Goal: Information Seeking & Learning: Find specific page/section

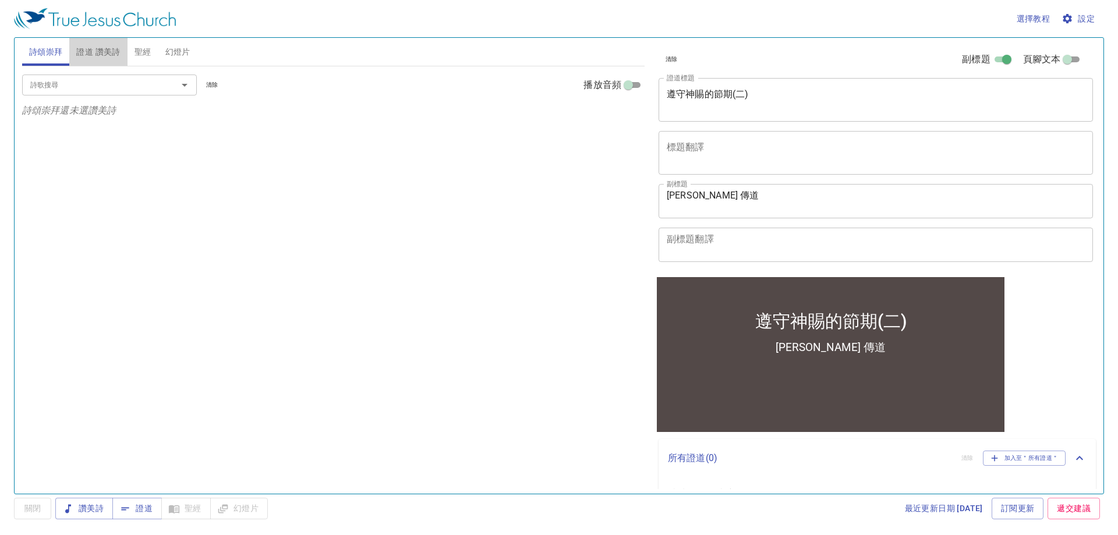
click at [100, 57] on span "證道 讚美詩" at bounding box center [98, 52] width 44 height 15
click at [51, 57] on span "詩頌崇拜" at bounding box center [46, 52] width 34 height 15
click at [105, 49] on span "證道 讚美詩" at bounding box center [98, 52] width 44 height 15
click at [109, 86] on input "詩歌搜尋" at bounding box center [92, 84] width 133 height 13
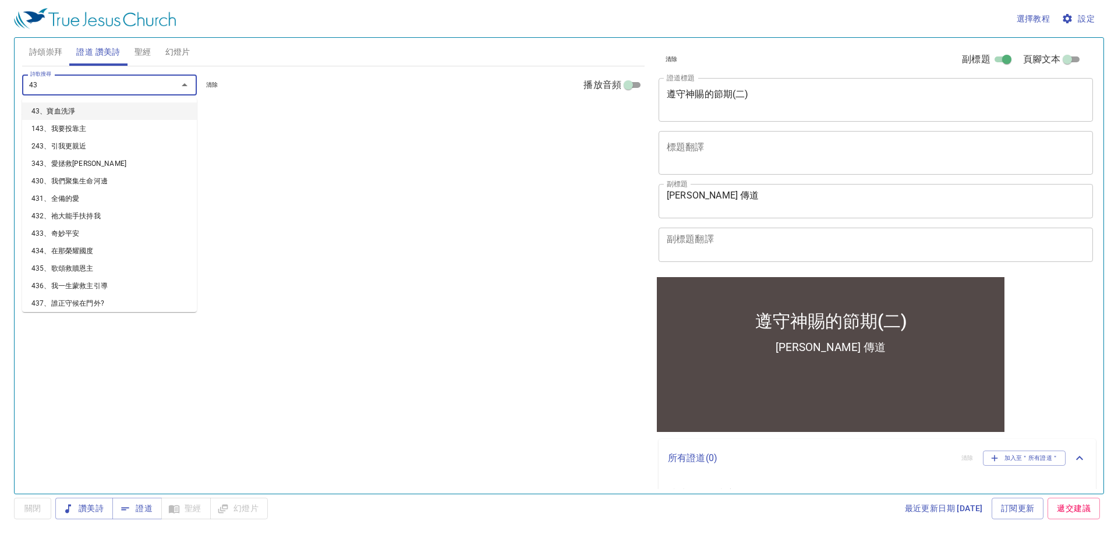
type input "435"
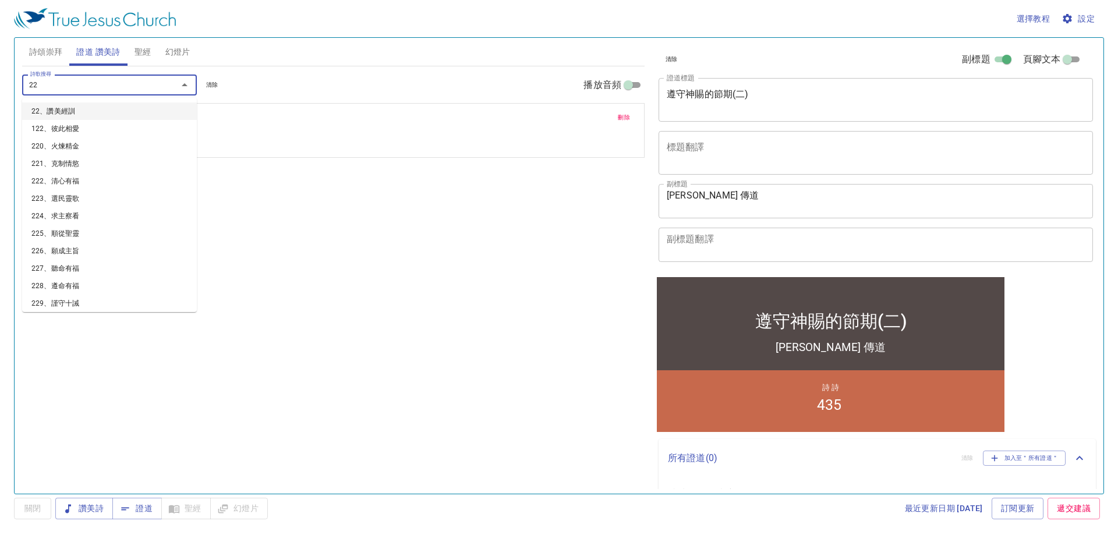
type input "224"
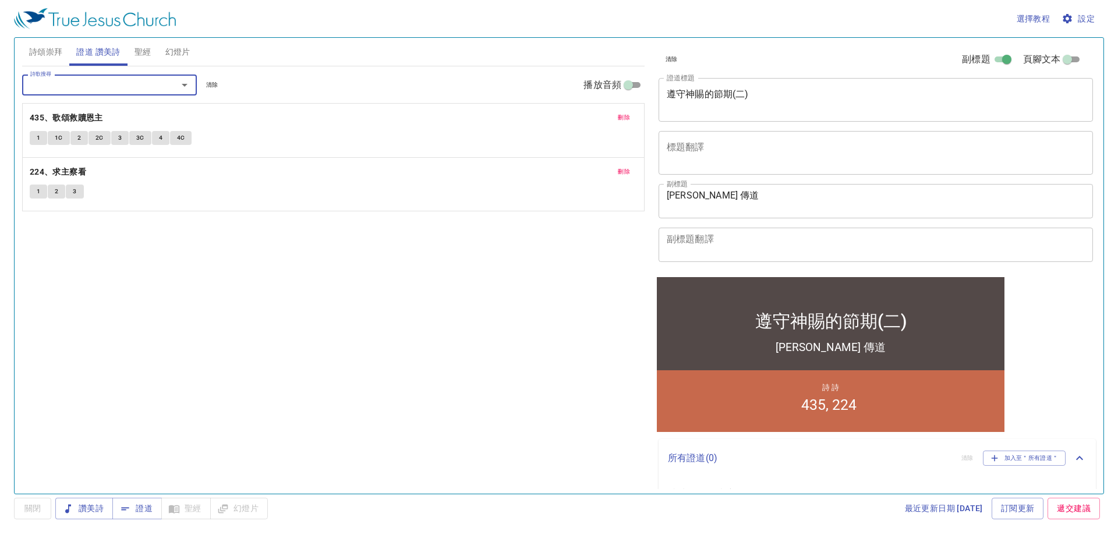
click at [49, 51] on span "詩頌崇拜" at bounding box center [46, 52] width 34 height 15
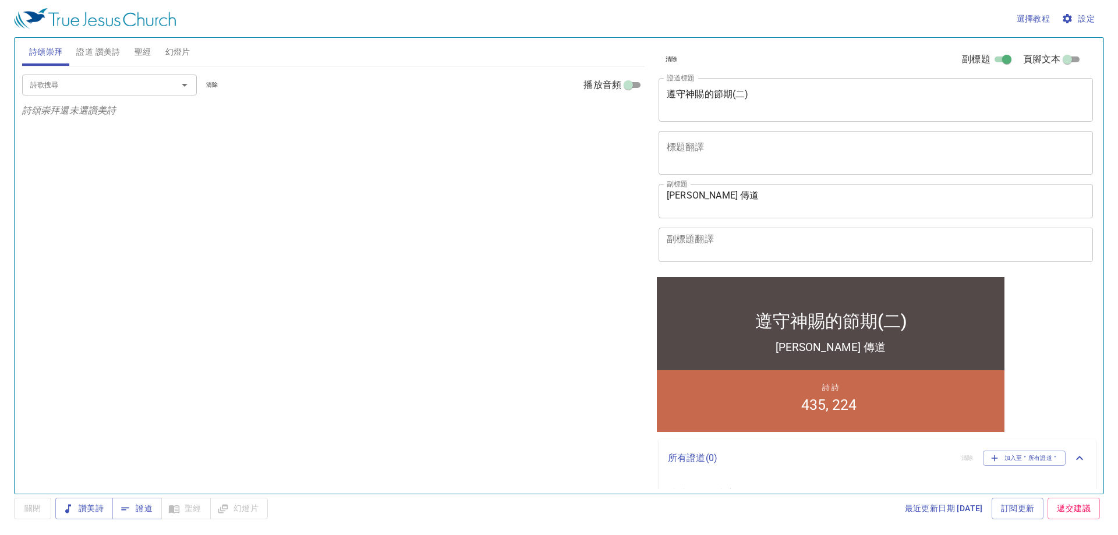
click at [583, 334] on div "詩歌搜尋 詩歌搜尋 清除 播放音頻 詩頌崇拜還未選讚美詩" at bounding box center [333, 274] width 622 height 417
click at [529, 322] on div "詩歌搜尋 詩歌搜尋 清除 播放音頻 詩頌崇拜還未選讚美詩" at bounding box center [333, 274] width 622 height 417
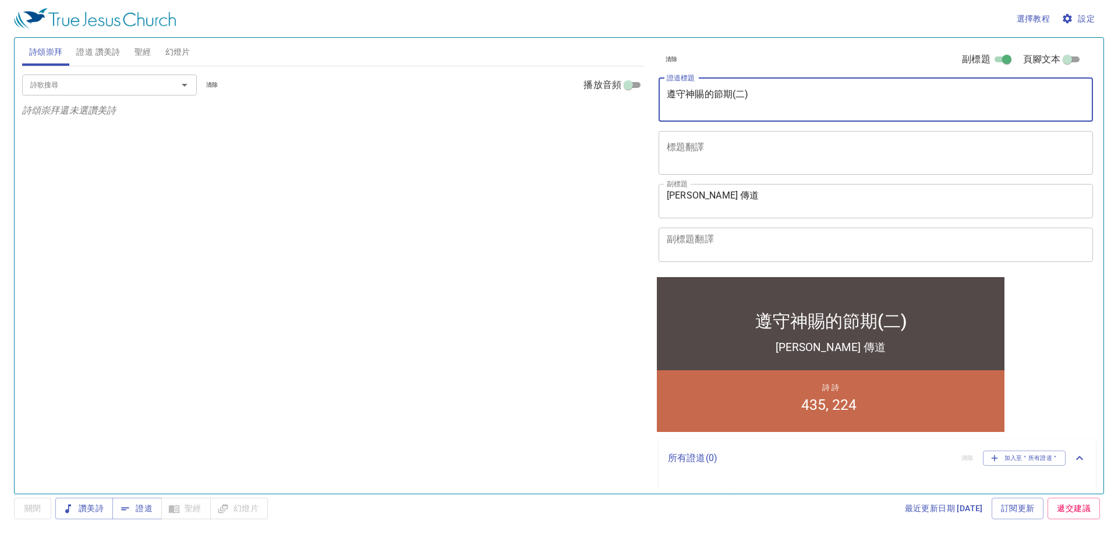
click at [651, 95] on textarea "遵守神賜的節期(二)" at bounding box center [875, 99] width 418 height 22
type textarea "遵守神賜的節期(三)"
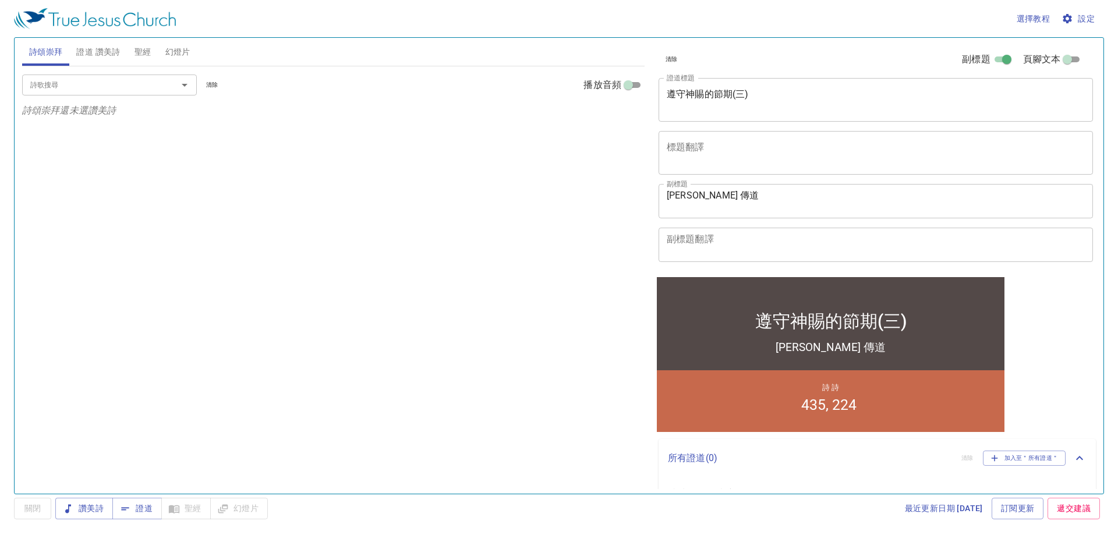
click at [384, 306] on div "詩歌搜尋 詩歌搜尋 清除 播放音頻 詩頌崇拜還未選讚美詩" at bounding box center [333, 274] width 622 height 417
click at [189, 56] on span "幻燈片" at bounding box center [177, 52] width 25 height 15
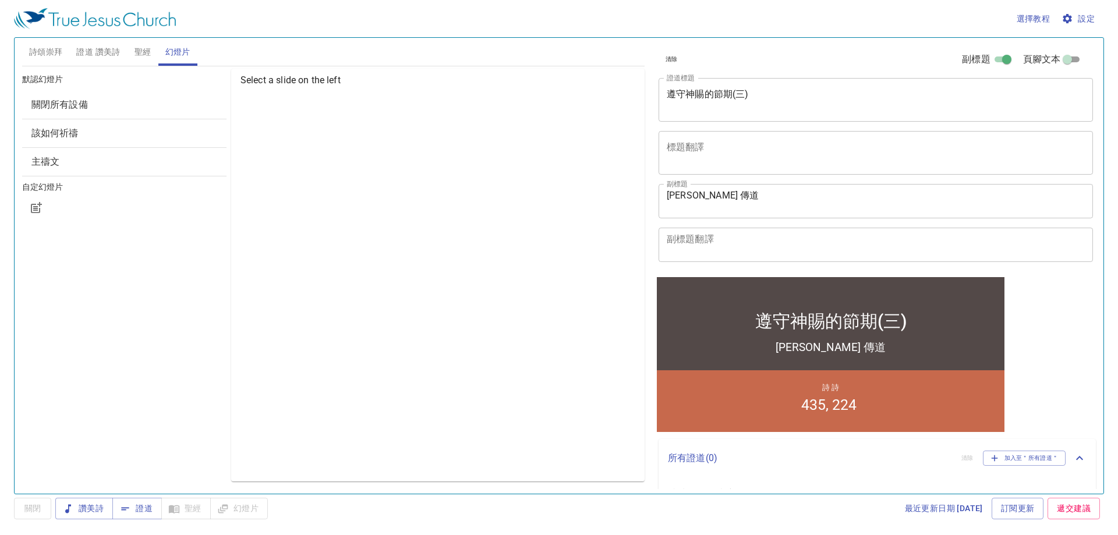
click at [105, 128] on span "該如何祈禱" at bounding box center [124, 133] width 186 height 14
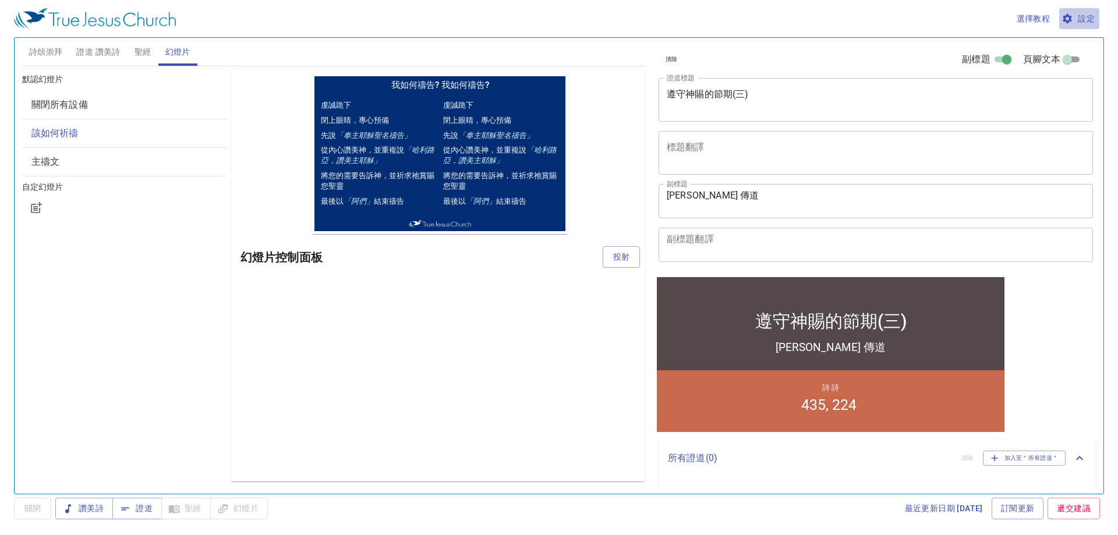
click at [651, 16] on span "設定" at bounding box center [1078, 19] width 31 height 15
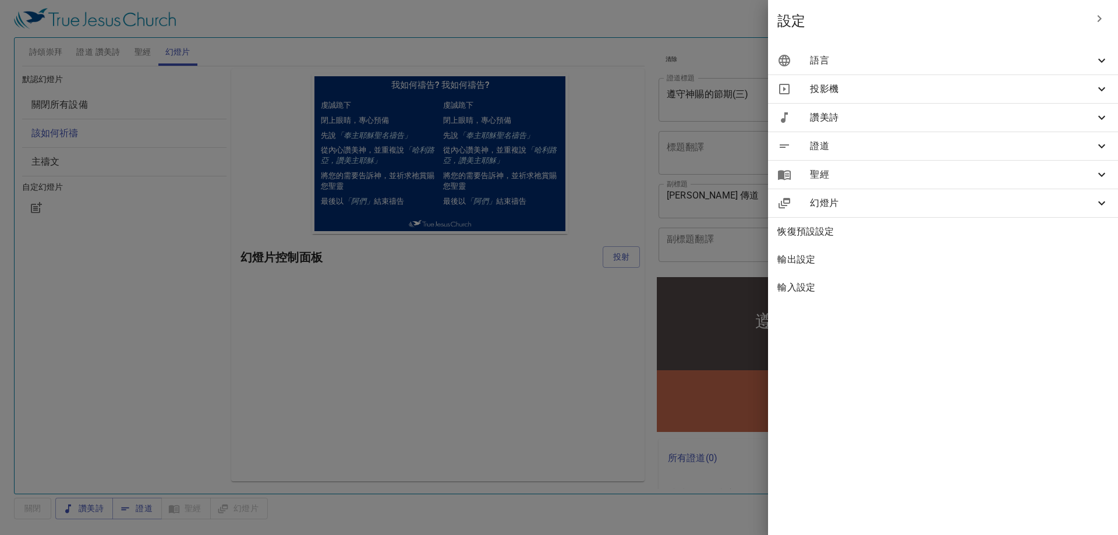
click at [651, 68] on div "語言" at bounding box center [943, 61] width 350 height 28
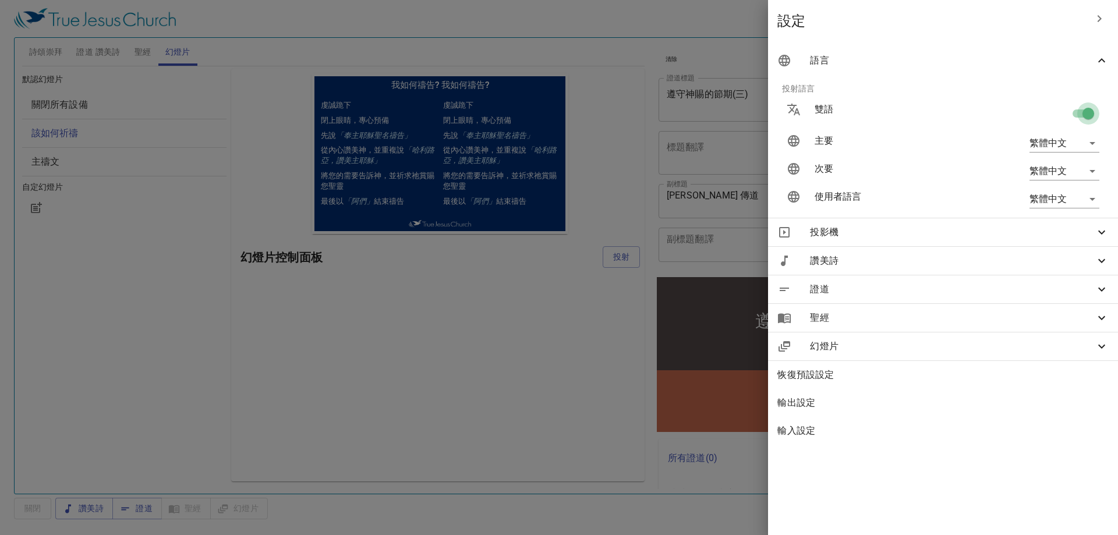
click at [651, 114] on input "checkbox" at bounding box center [1088, 116] width 66 height 22
checkbox input "false"
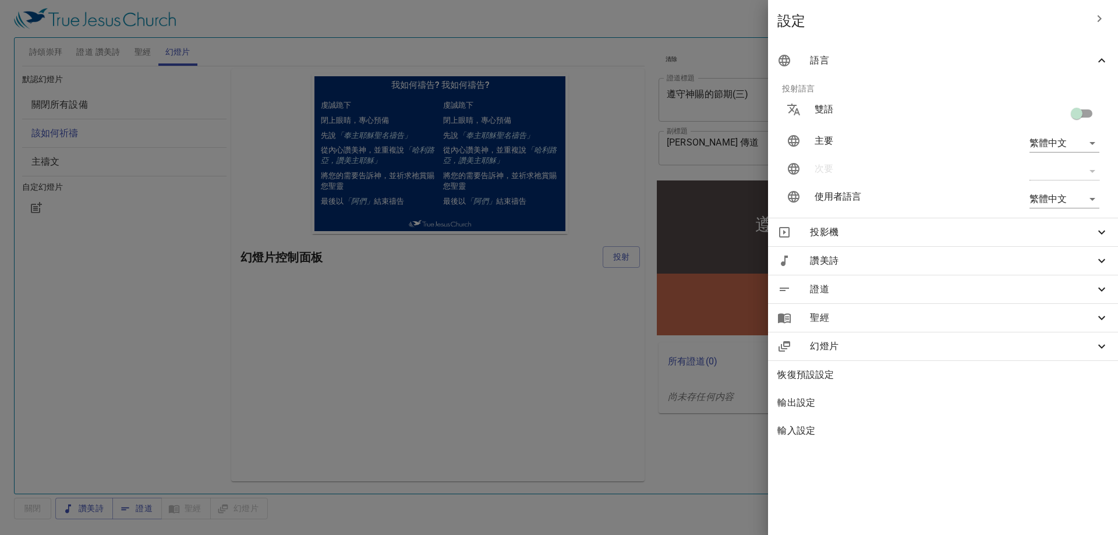
click at [466, 378] on div at bounding box center [559, 267] width 1118 height 535
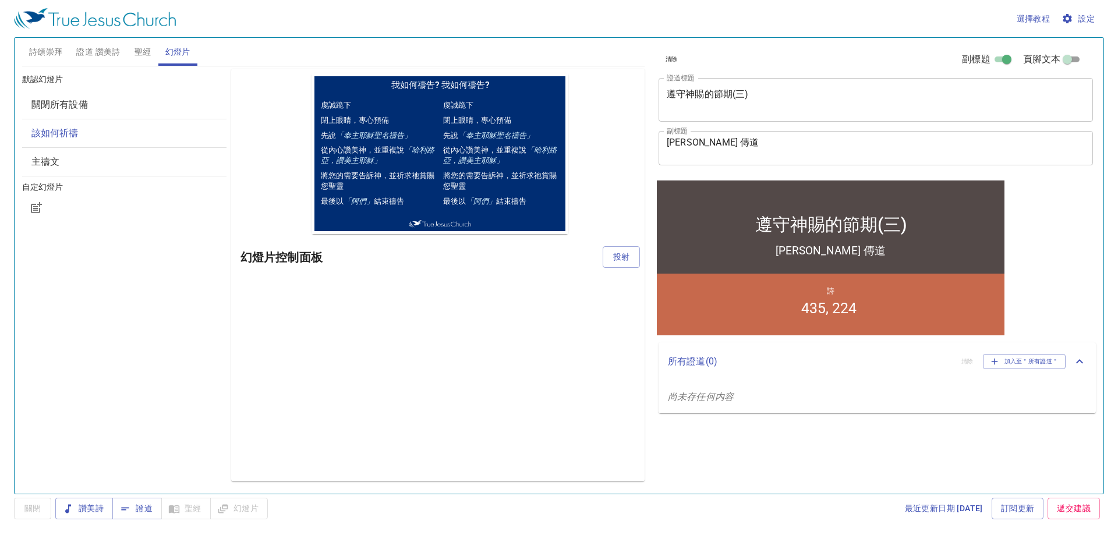
click at [153, 56] on button "聖經" at bounding box center [142, 52] width 31 height 28
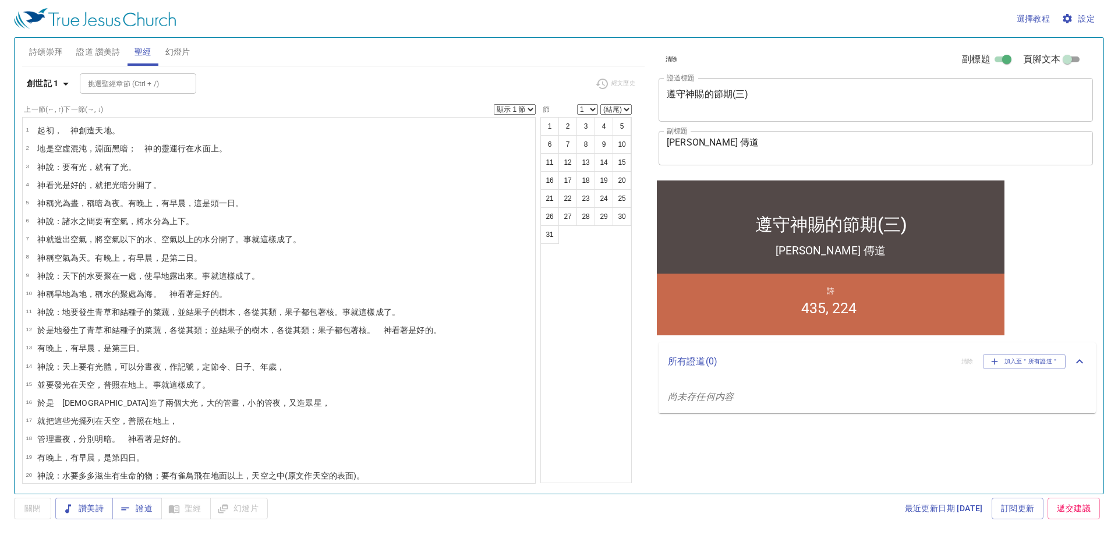
click at [177, 57] on span "幻燈片" at bounding box center [177, 52] width 25 height 15
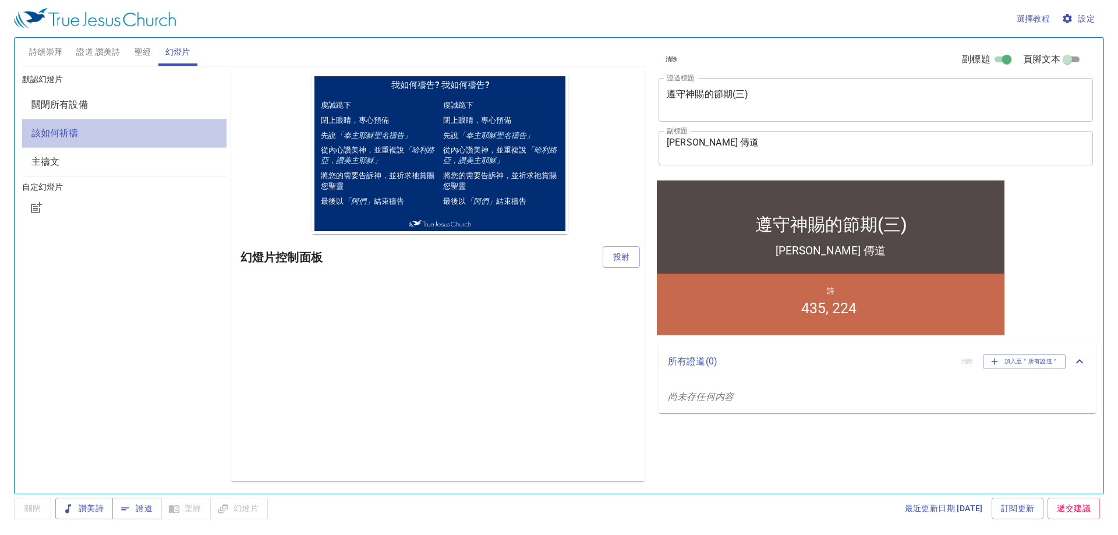
click at [65, 132] on span "該如何祈禱" at bounding box center [54, 132] width 47 height 11
click at [66, 111] on span "關閉所有設備" at bounding box center [124, 105] width 186 height 14
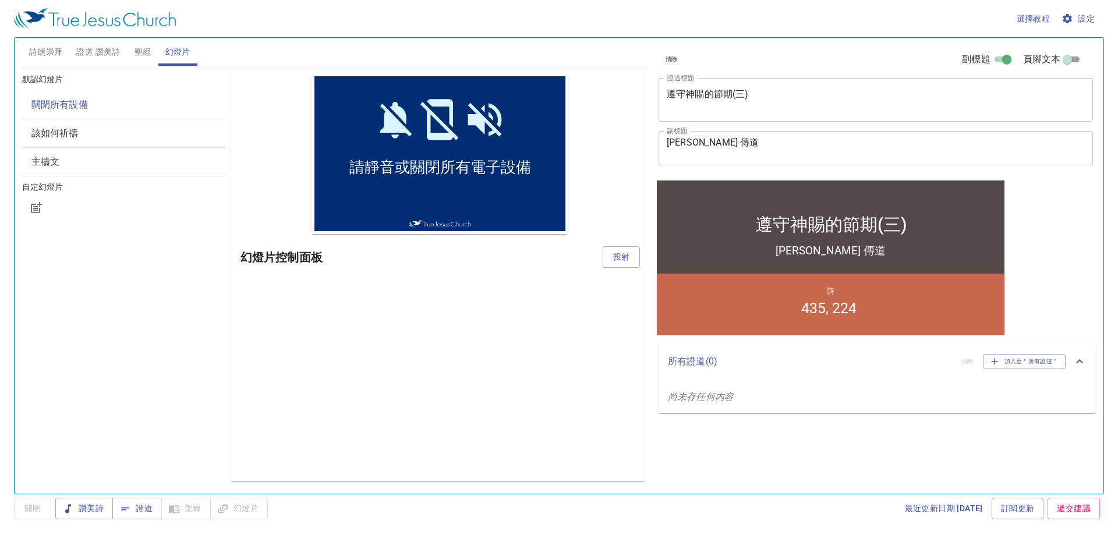
click at [70, 134] on span "該如何祈禱" at bounding box center [54, 132] width 47 height 11
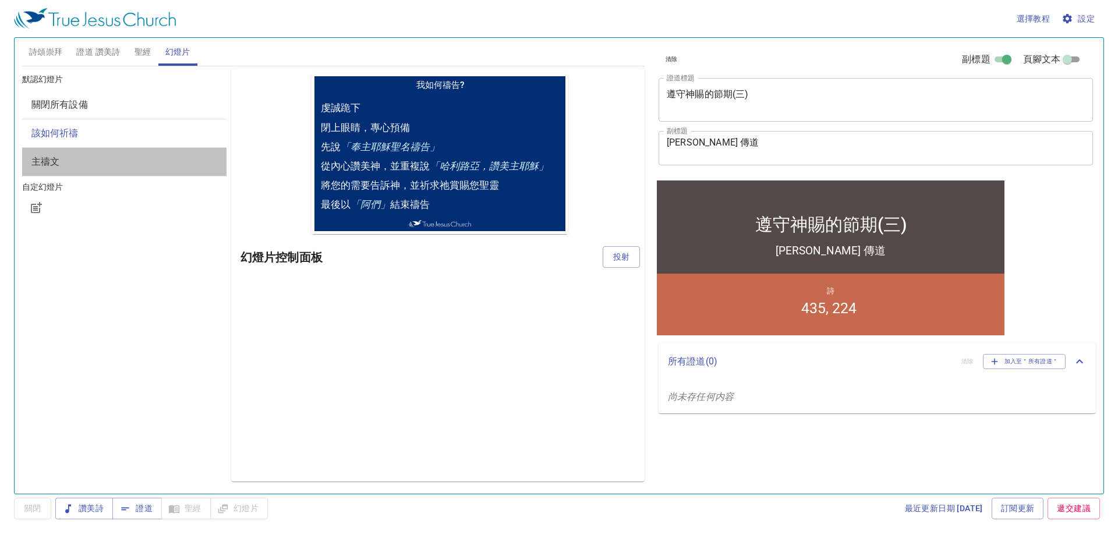
click at [73, 159] on span "主禱文" at bounding box center [124, 162] width 186 height 14
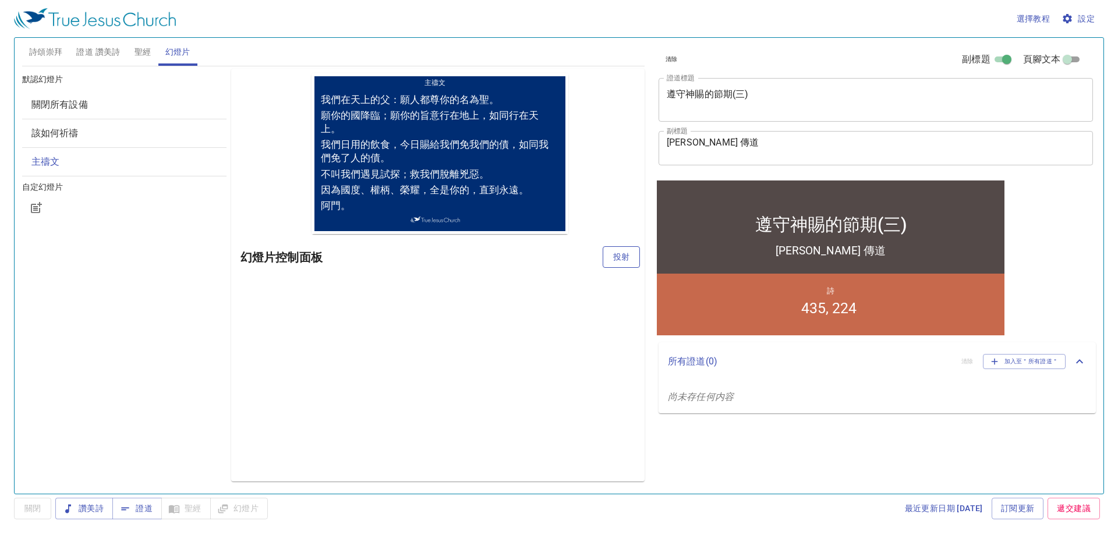
click at [633, 261] on button "投射" at bounding box center [620, 257] width 37 height 22
click at [45, 512] on button "關閉" at bounding box center [32, 509] width 37 height 22
click at [153, 125] on div "該如何祈禱" at bounding box center [124, 133] width 204 height 28
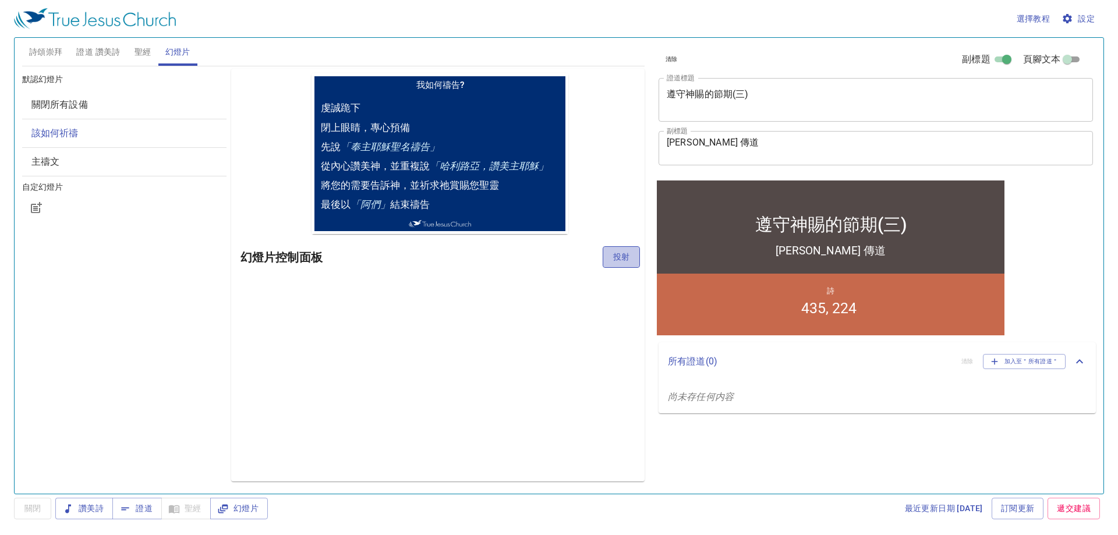
click at [618, 257] on span "投射" at bounding box center [621, 257] width 19 height 15
click at [419, 421] on div "預覽 幻燈片控制面板" at bounding box center [437, 275] width 413 height 413
click at [86, 53] on span "證道 讚美詩" at bounding box center [98, 52] width 44 height 15
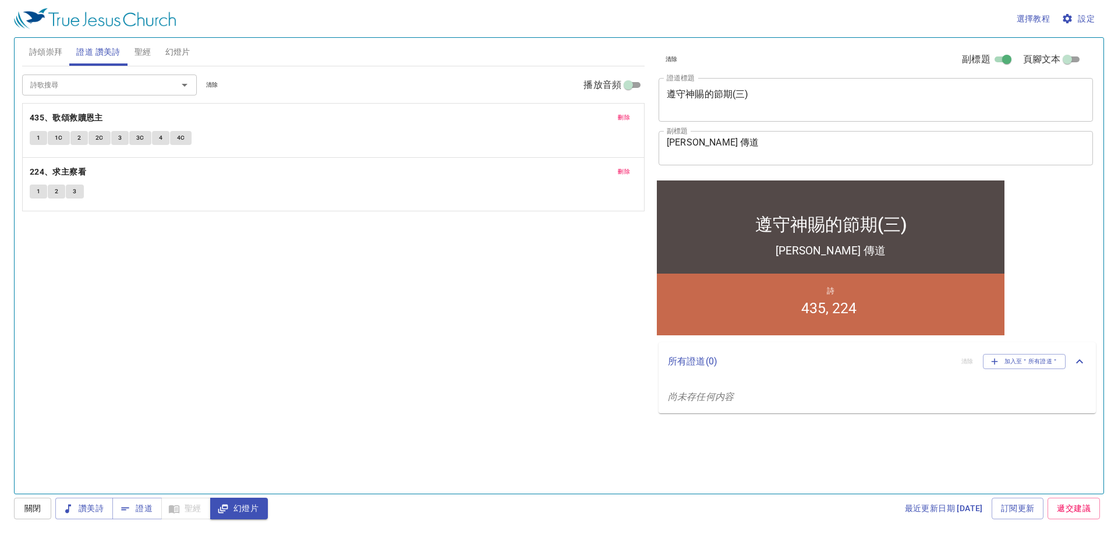
click at [56, 54] on span "詩頌崇拜" at bounding box center [46, 52] width 34 height 15
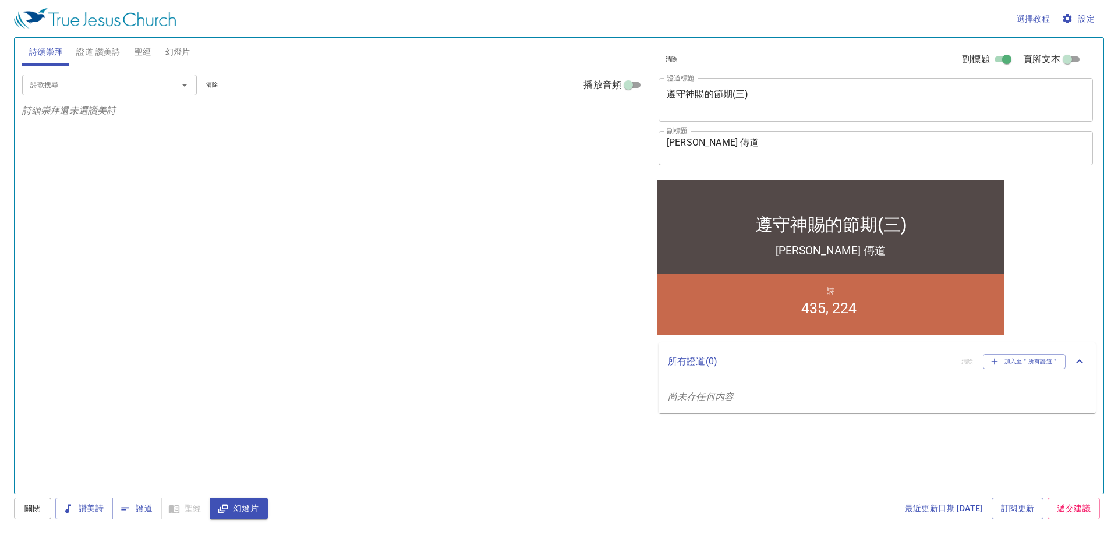
click at [82, 84] on input "詩歌搜尋" at bounding box center [92, 84] width 133 height 13
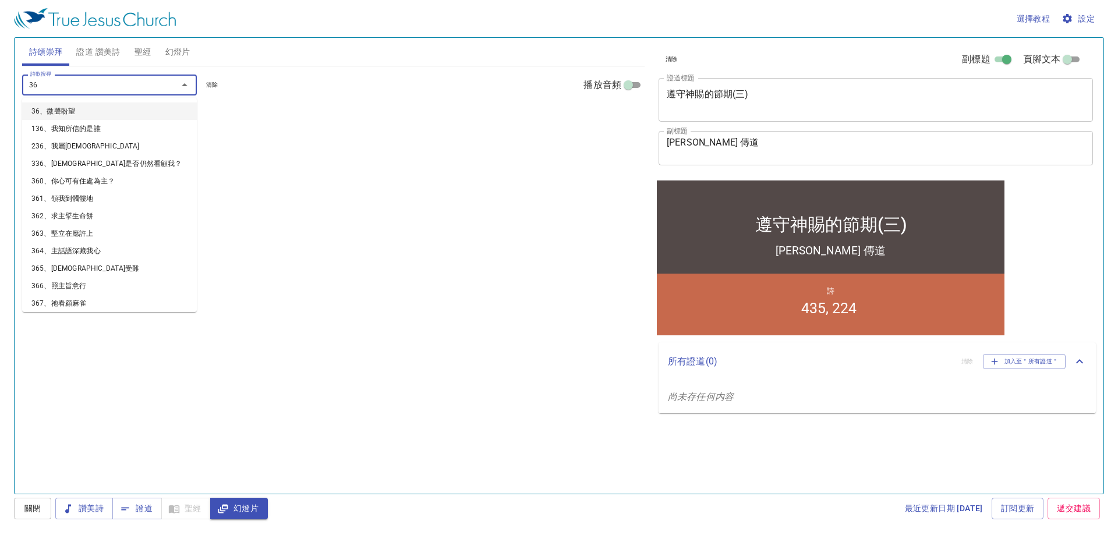
type input "363"
type input "423"
type input "427"
type input "18"
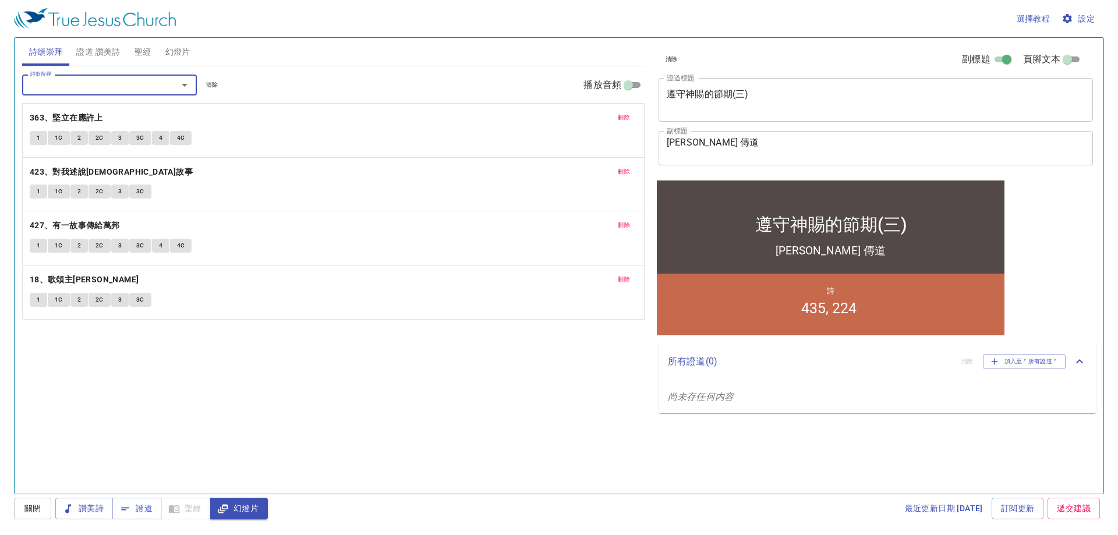
click at [93, 42] on button "證道 讚美詩" at bounding box center [98, 52] width 58 height 28
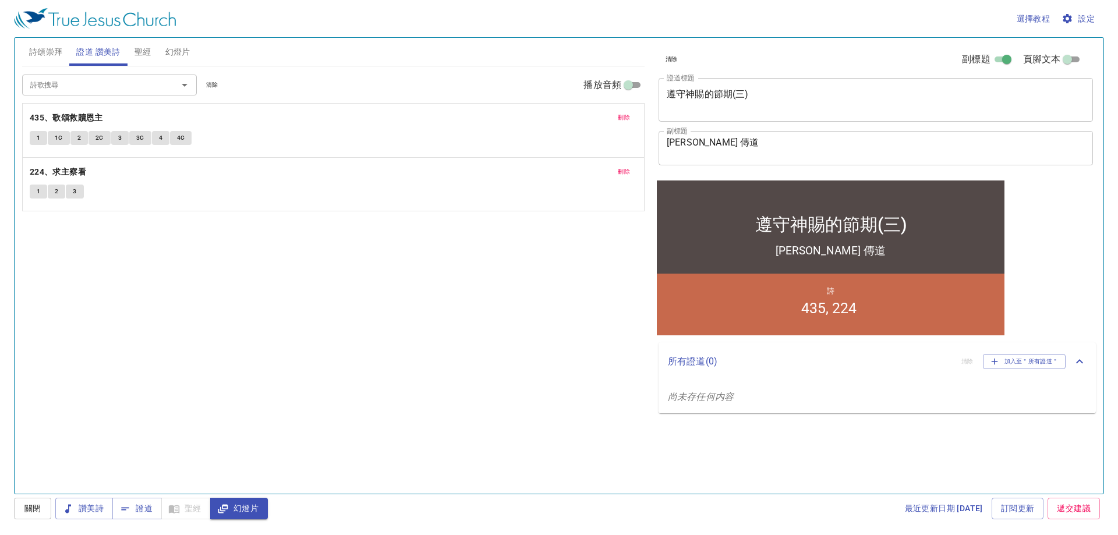
click at [56, 48] on span "詩頌崇拜" at bounding box center [46, 52] width 34 height 15
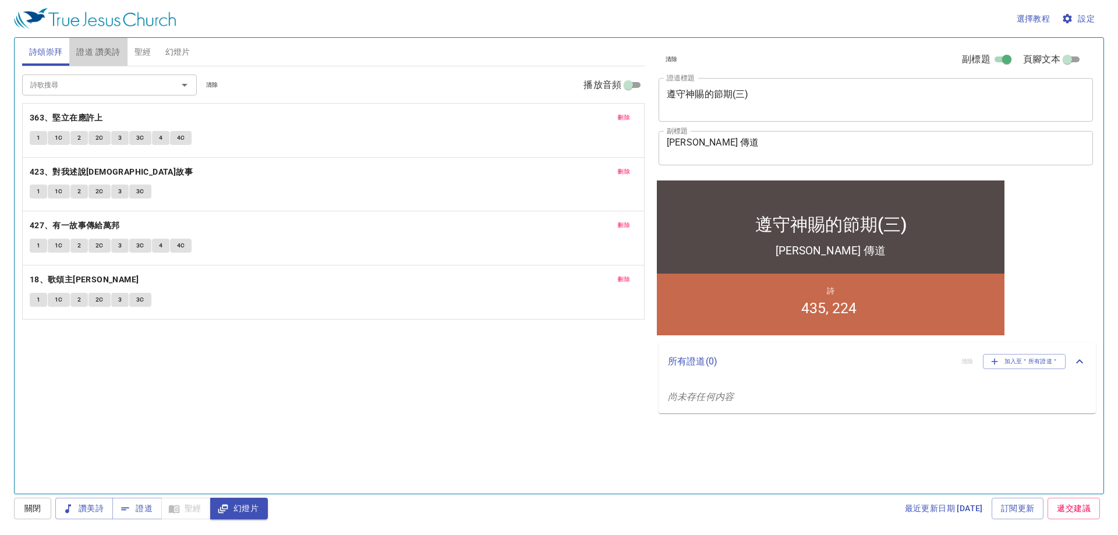
click at [93, 62] on button "證道 讚美詩" at bounding box center [98, 52] width 58 height 28
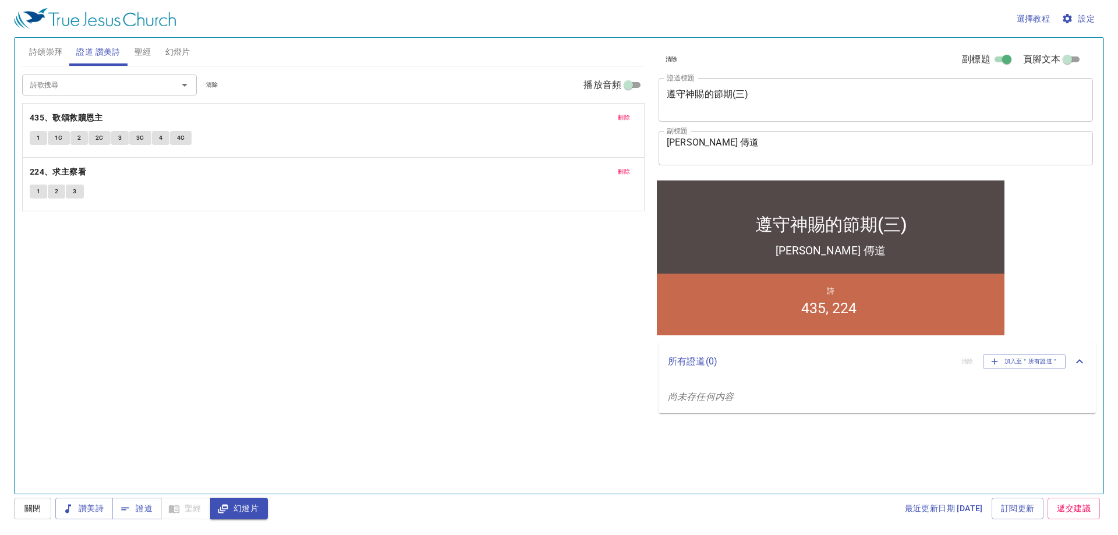
click at [521, 401] on div "詩歌搜尋 詩歌搜尋 清除 播放音頻 刪除 435、歌頌救贖恩主 1 1C 2 2C 3 3C 4 4C 刪除 224、求主察看 1 2 3" at bounding box center [333, 274] width 622 height 417
click at [371, 264] on div "詩歌搜尋 詩歌搜尋 清除 播放音頻 刪除 435、歌頌救贖恩主 1 1C 2 2C 3 3C 4 4C 刪除 224、求主察看 1 2 3" at bounding box center [333, 274] width 622 height 417
click at [26, 51] on button "詩頌崇拜" at bounding box center [46, 52] width 48 height 28
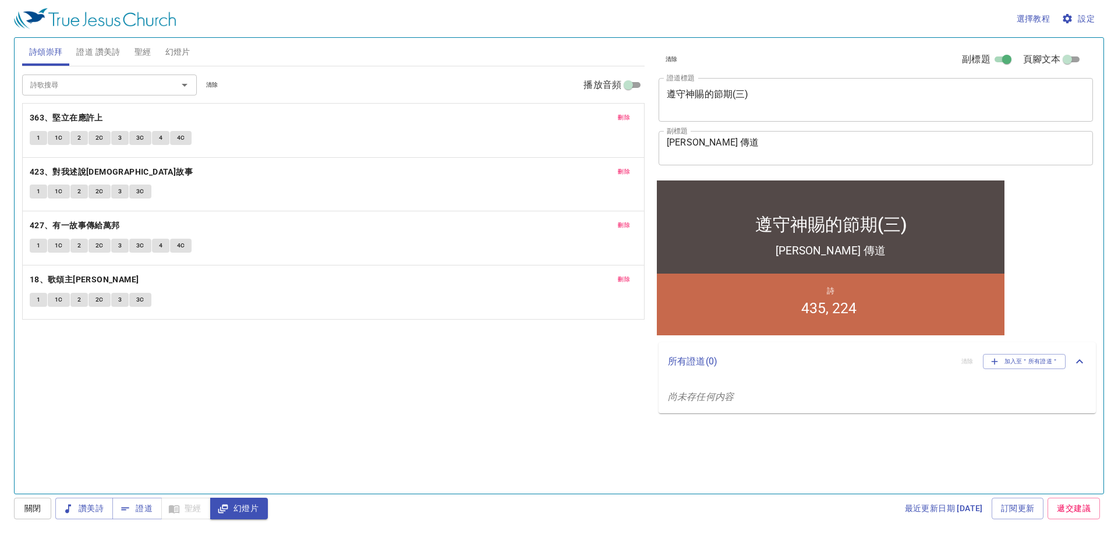
click at [98, 54] on span "證道 讚美詩" at bounding box center [98, 52] width 44 height 15
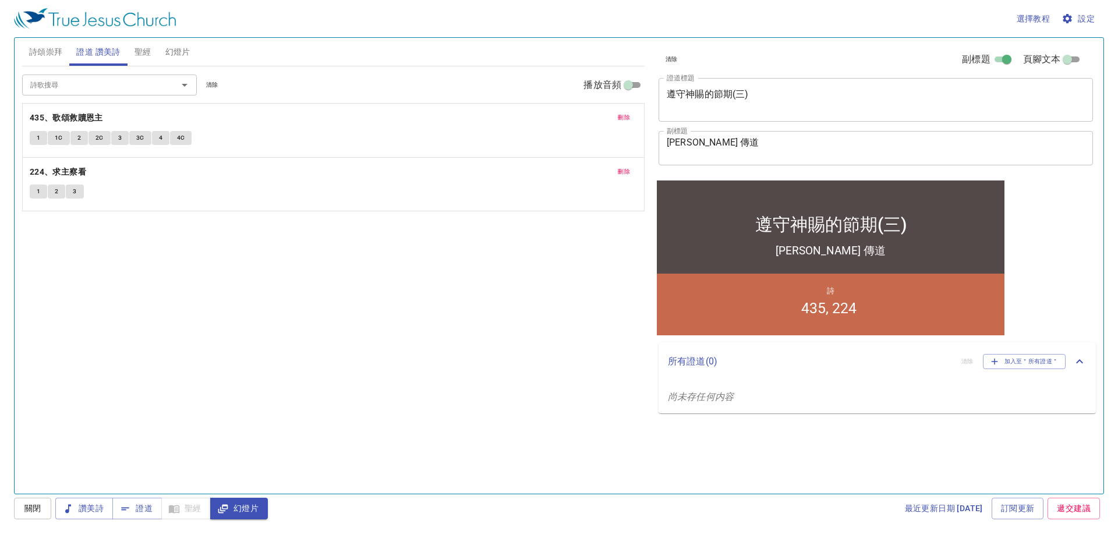
click at [52, 51] on span "詩頌崇拜" at bounding box center [46, 52] width 34 height 15
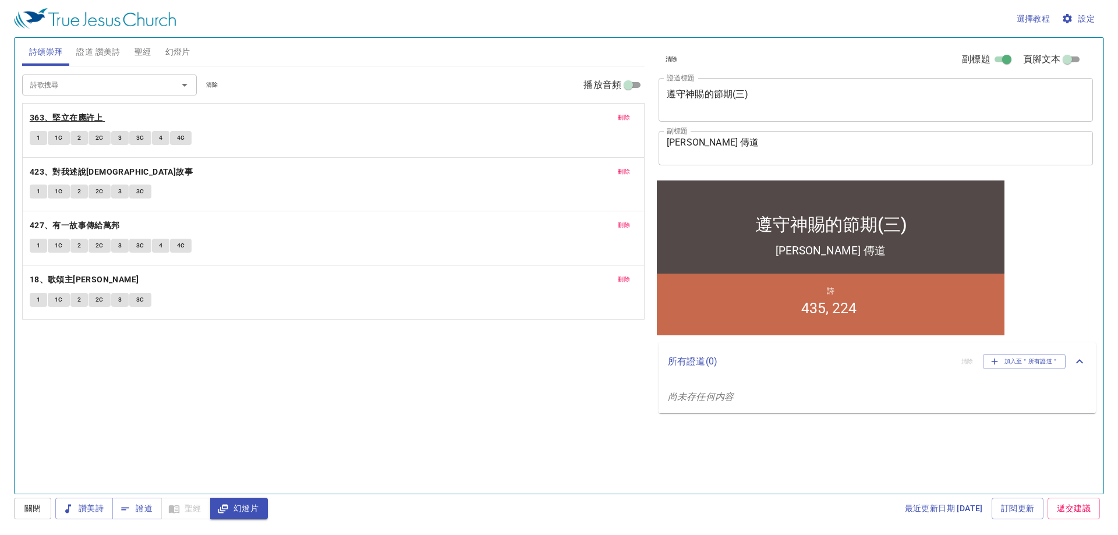
click at [88, 118] on b "363、堅立在應許上" at bounding box center [66, 118] width 73 height 15
click at [31, 140] on button "1" at bounding box center [38, 138] width 17 height 14
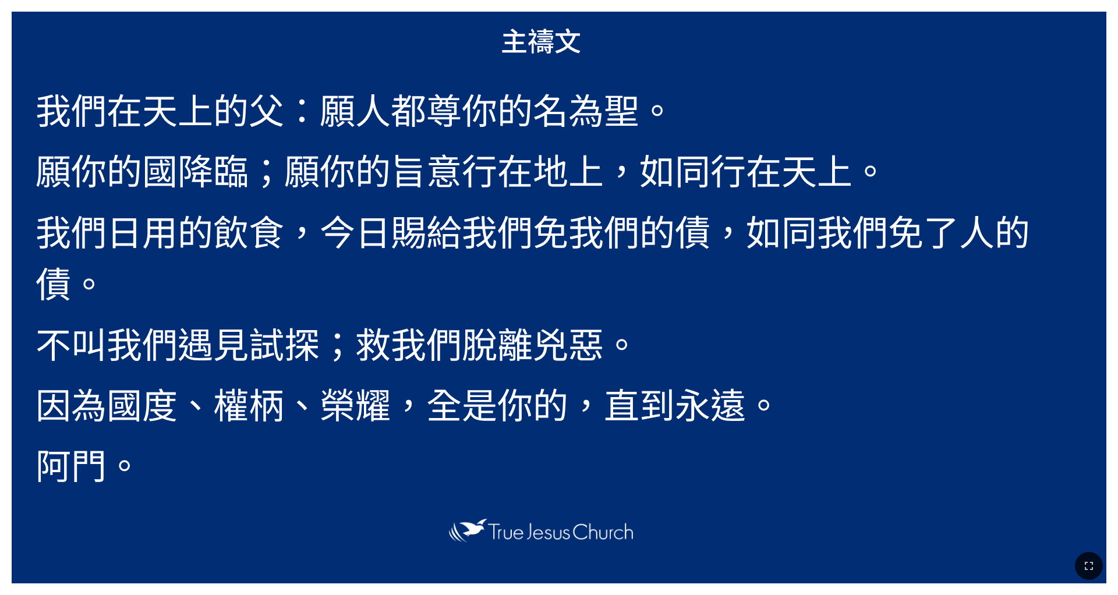
drag, startPoint x: 414, startPoint y: 5, endPoint x: 393, endPoint y: 10, distance: 22.0
click at [393, 10] on div "主禱文 我們在天上的父：願人都尊你的名為聖。 願你的國降臨；願你的旨意行在地上，如同行在天上。 我們日用的飲食，今日賜給我們免我們的債，如同我們免了人的債。 …" at bounding box center [559, 297] width 1118 height 595
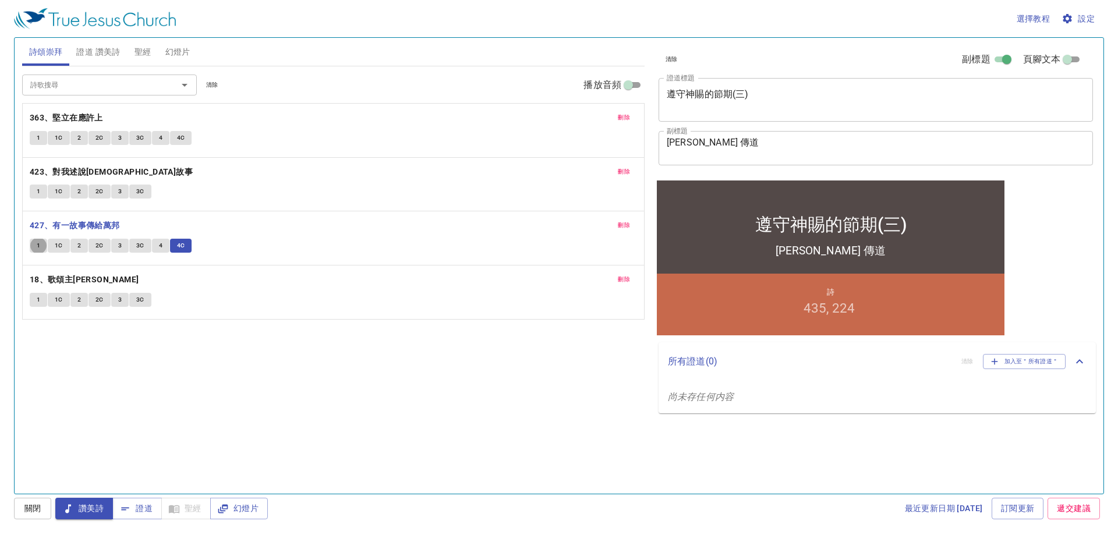
click at [108, 55] on span "證道 讚美詩" at bounding box center [98, 52] width 44 height 15
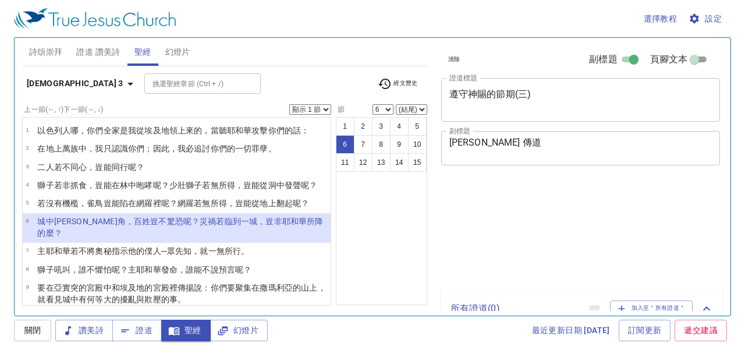
select select "6"
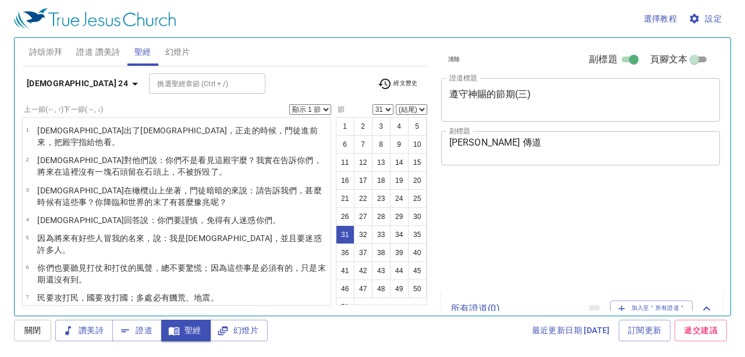
select select "31"
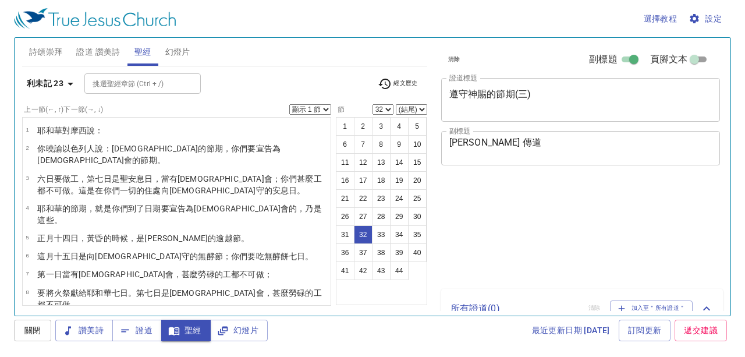
select select "32"
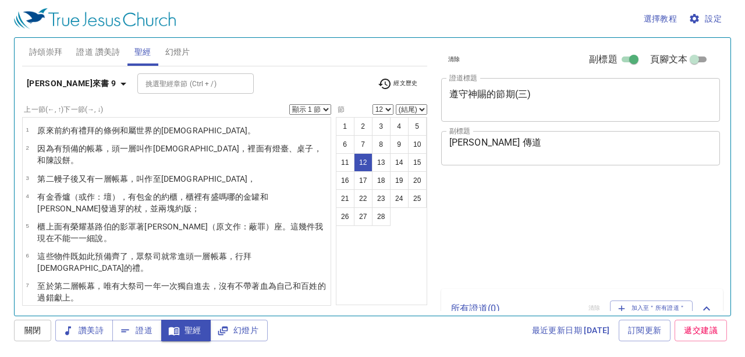
select select "12"
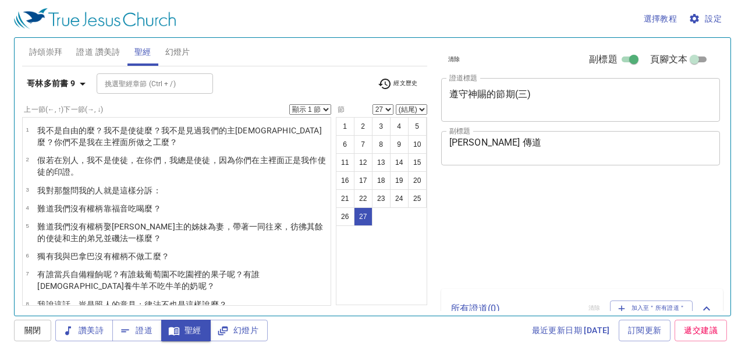
select select "27"
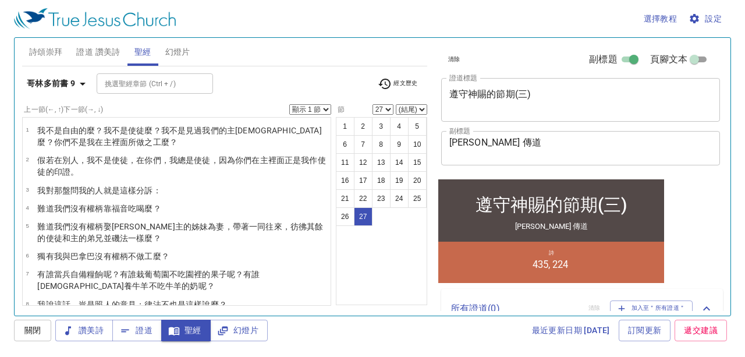
scroll to position [486, 0]
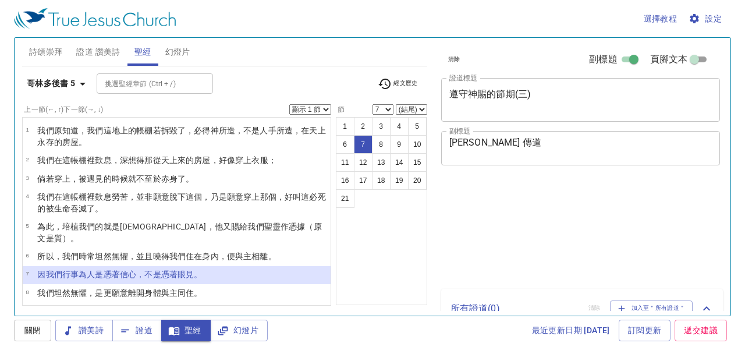
select select "7"
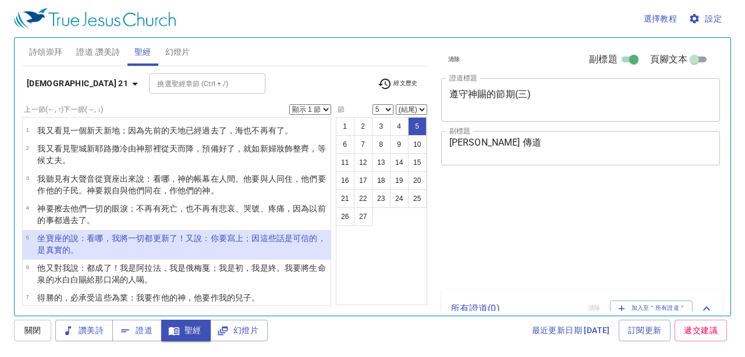
select select "5"
